Goal: Information Seeking & Learning: Learn about a topic

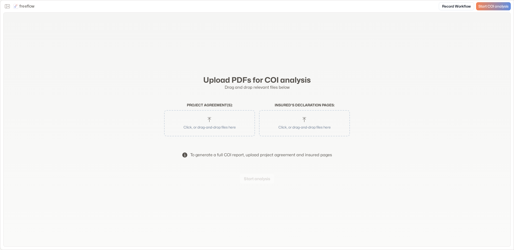
drag, startPoint x: 10, startPoint y: 8, endPoint x: 14, endPoint y: 10, distance: 3.8
click at [10, 8] on button "Close the sidebar" at bounding box center [7, 6] width 8 height 8
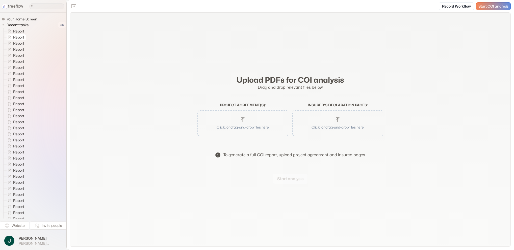
click at [25, 36] on span "Report" at bounding box center [19, 37] width 14 height 5
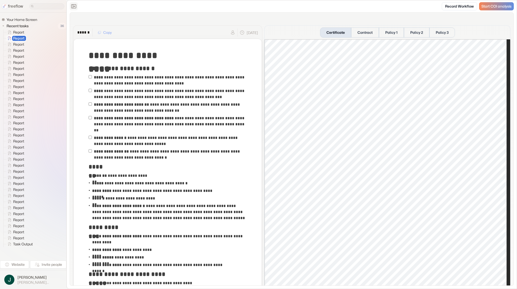
click at [74, 5] on icon "Close the sidebar" at bounding box center [74, 6] width 6 height 6
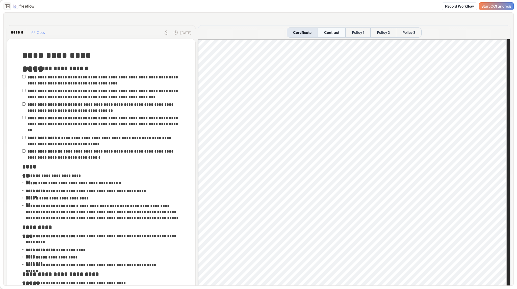
click at [325, 33] on button "Contract" at bounding box center [332, 33] width 28 height 10
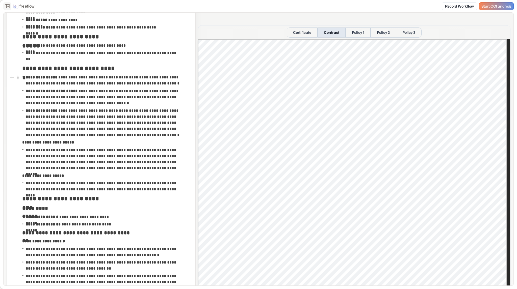
scroll to position [252, 0]
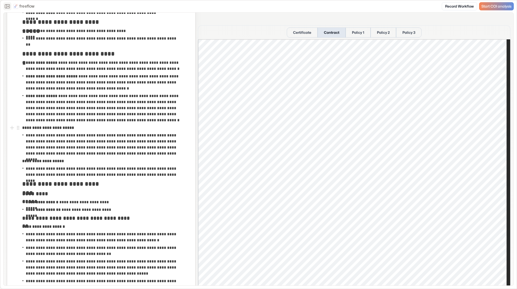
click at [137, 127] on div "**********" at bounding box center [101, 128] width 158 height 8
click at [142, 121] on p "**********" at bounding box center [103, 108] width 154 height 30
click at [145, 155] on p "**********" at bounding box center [103, 144] width 154 height 24
click at [145, 153] on p "**********" at bounding box center [103, 144] width 154 height 24
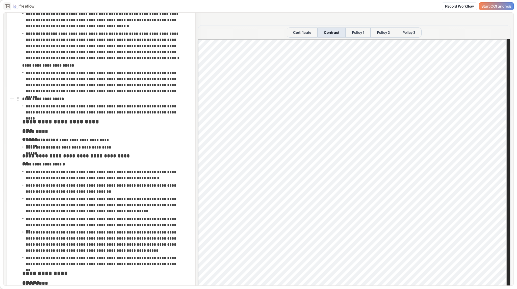
scroll to position [328, 0]
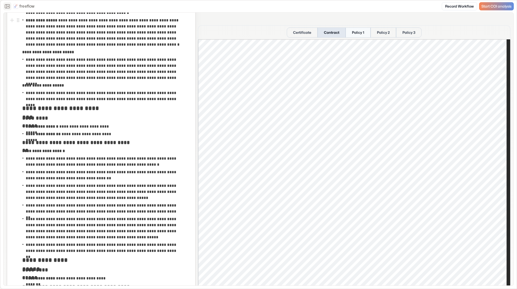
click at [361, 35] on button "Policy 1" at bounding box center [357, 33] width 25 height 10
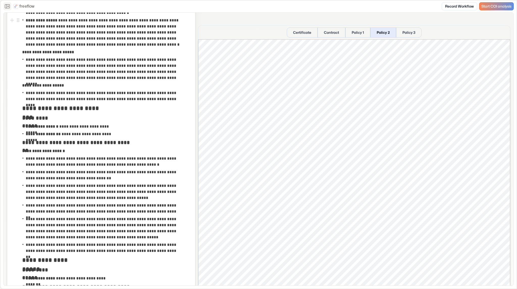
click at [378, 32] on button "Policy 2" at bounding box center [383, 33] width 26 height 10
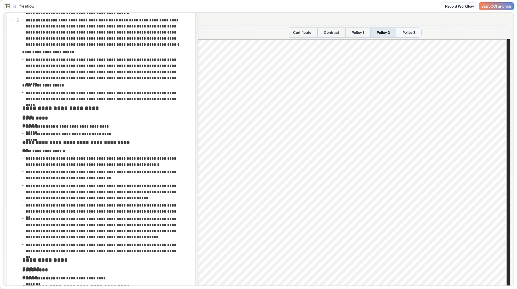
click at [400, 30] on button "Policy 3" at bounding box center [408, 33] width 25 height 10
click at [374, 34] on button "Policy 2" at bounding box center [382, 33] width 25 height 10
drag, startPoint x: 360, startPoint y: 35, endPoint x: 363, endPoint y: 36, distance: 3.8
click at [360, 35] on button "Policy 1" at bounding box center [357, 33] width 25 height 10
click at [376, 35] on button "Policy 2" at bounding box center [382, 33] width 25 height 10
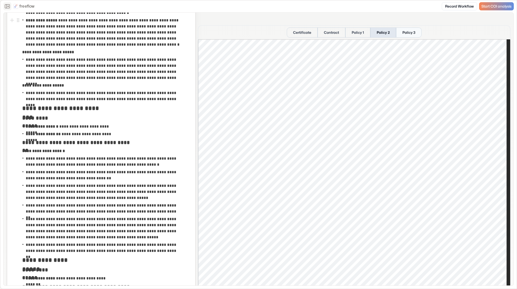
click at [404, 33] on button "Policy 3" at bounding box center [408, 33] width 25 height 10
click at [302, 34] on button "Certificate" at bounding box center [302, 33] width 31 height 10
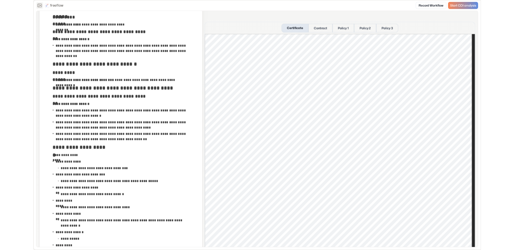
scroll to position [580, 0]
